Goal: Information Seeking & Learning: Learn about a topic

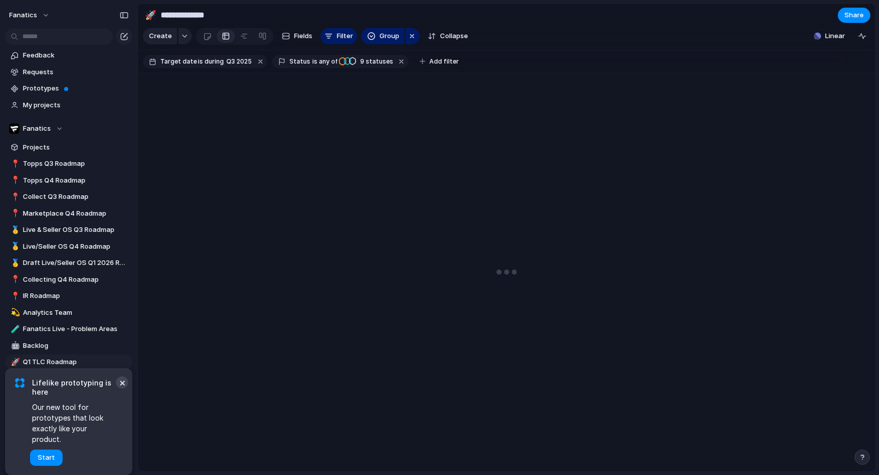
click at [122, 389] on button "×" at bounding box center [122, 382] width 12 height 12
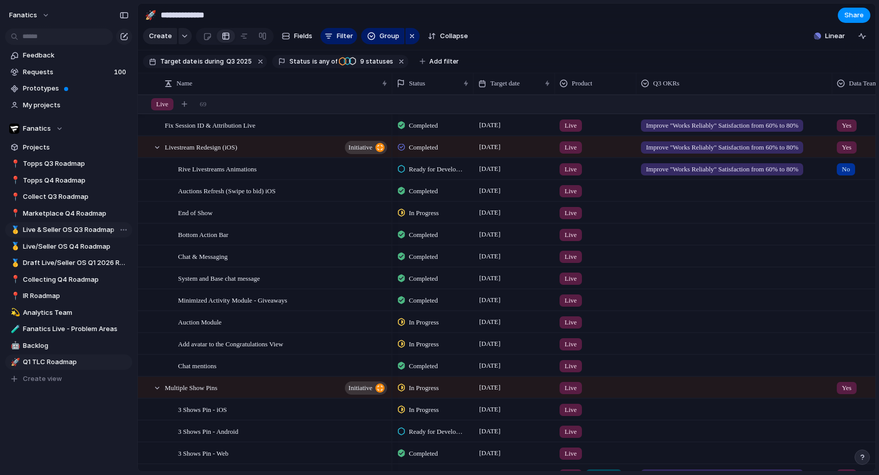
click at [72, 235] on span "Live & Seller OS Q3 Roadmap" at bounding box center [76, 230] width 106 height 10
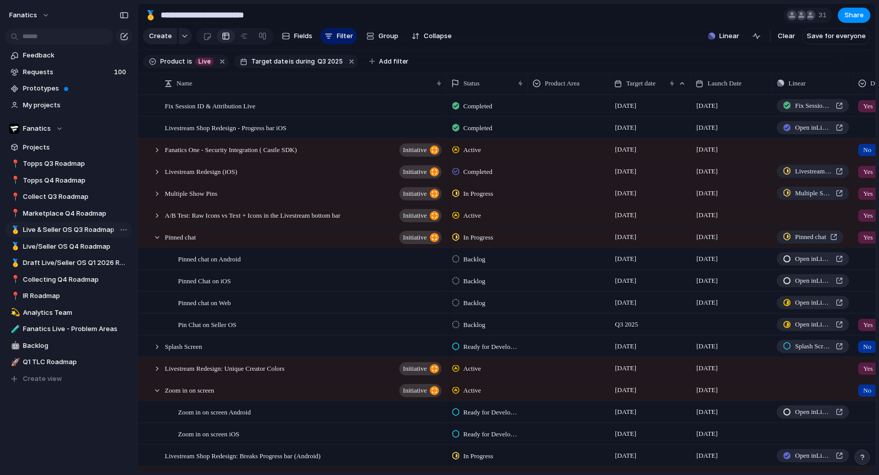
type input "**********"
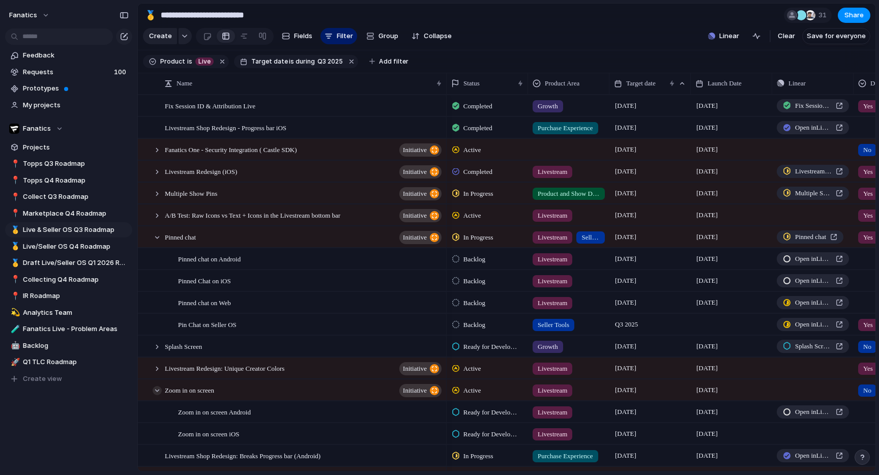
click at [157, 390] on div at bounding box center [157, 390] width 9 height 9
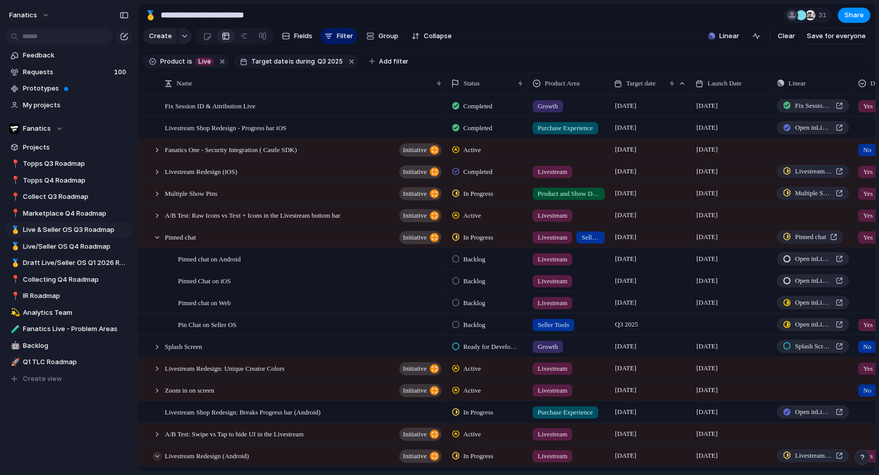
click at [157, 453] on div at bounding box center [157, 456] width 9 height 9
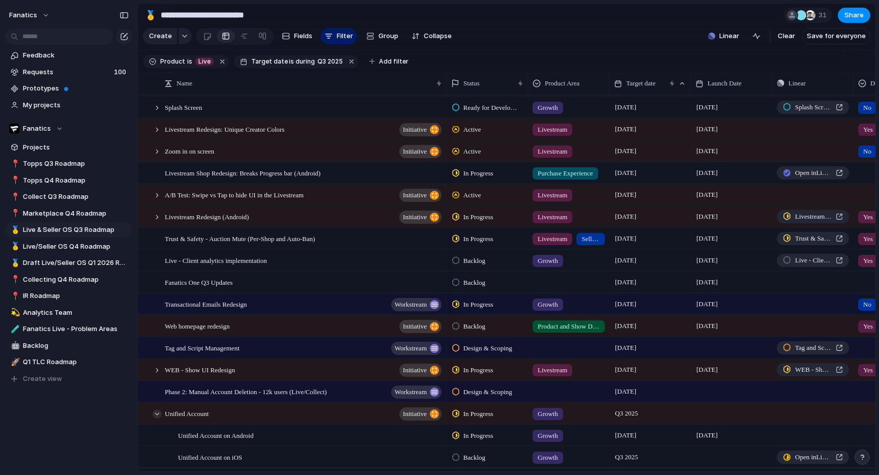
click at [155, 413] on div at bounding box center [157, 414] width 9 height 9
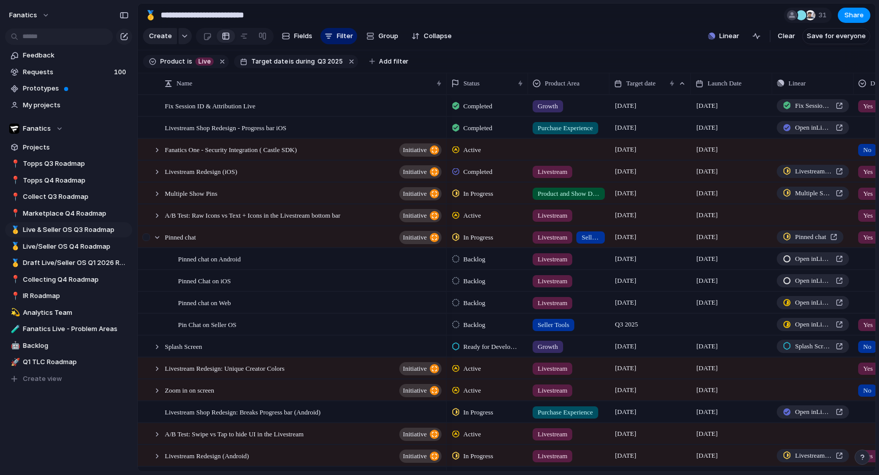
click at [155, 241] on div at bounding box center [147, 240] width 18 height 27
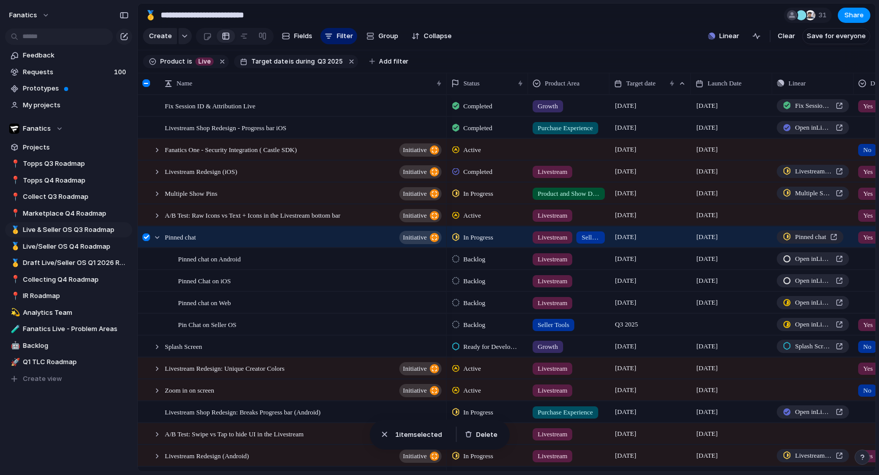
click at [148, 240] on div at bounding box center [146, 238] width 8 height 8
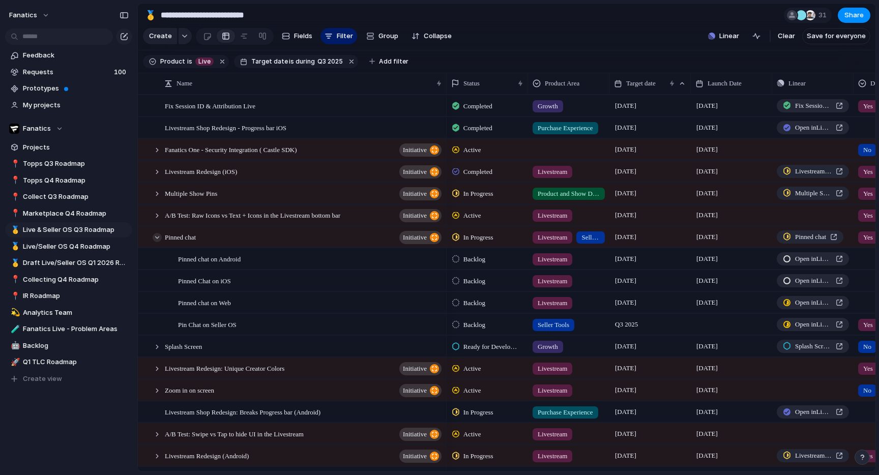
click at [156, 237] on div at bounding box center [157, 237] width 9 height 9
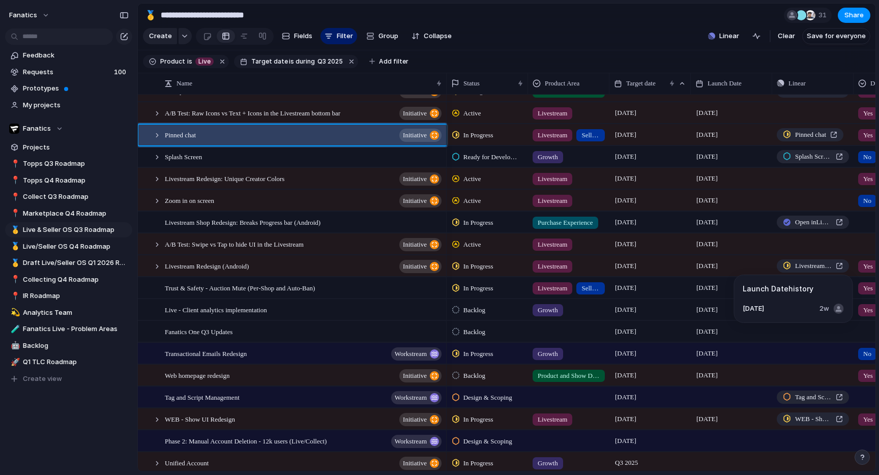
scroll to position [116, 0]
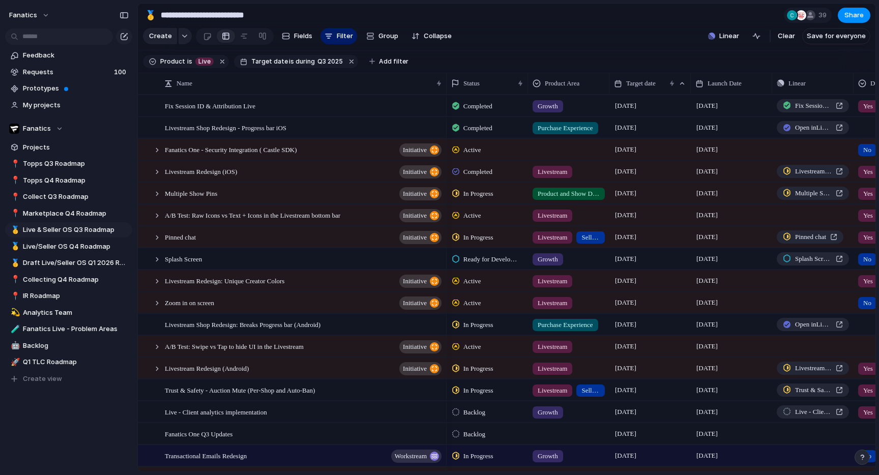
click at [69, 417] on div "Feedback Requests 100 Prototypes My projects Fanatics Projects 📍 Topps Q3 Roadm…" at bounding box center [68, 234] width 137 height 469
